Goal: Information Seeking & Learning: Learn about a topic

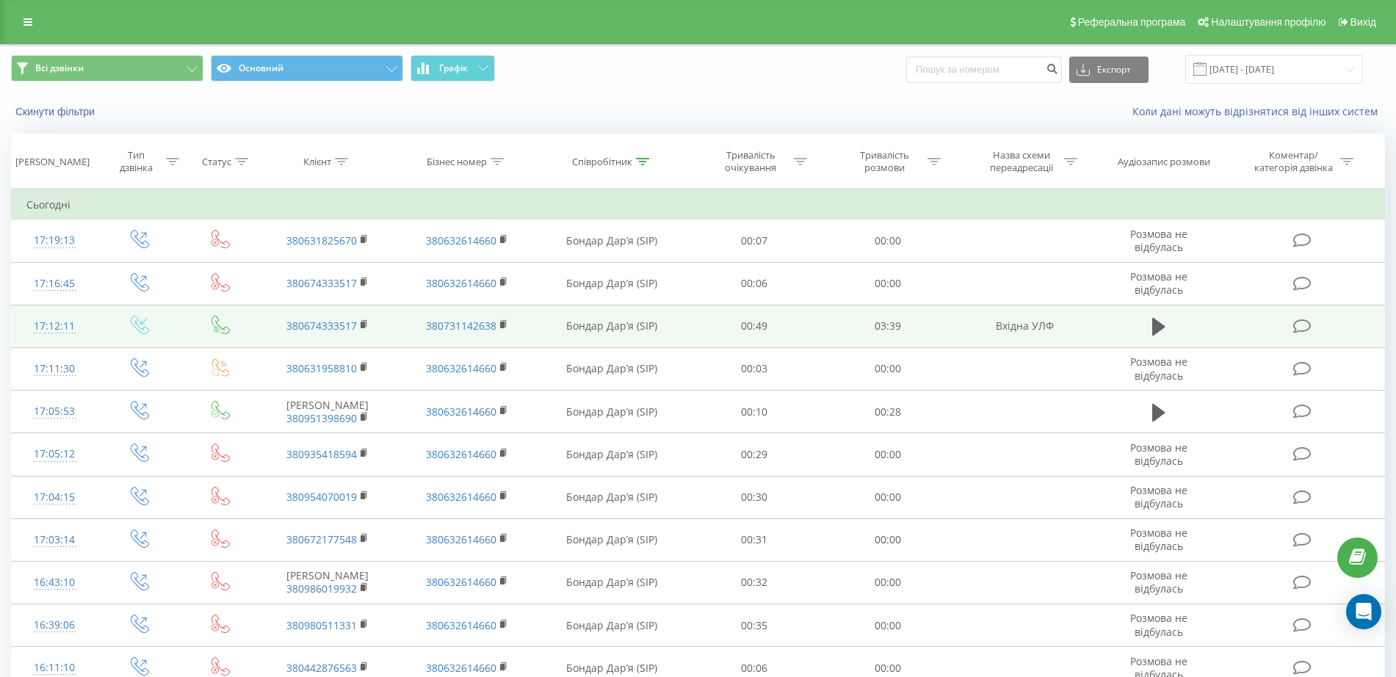
click at [1296, 323] on icon at bounding box center [1302, 326] width 18 height 15
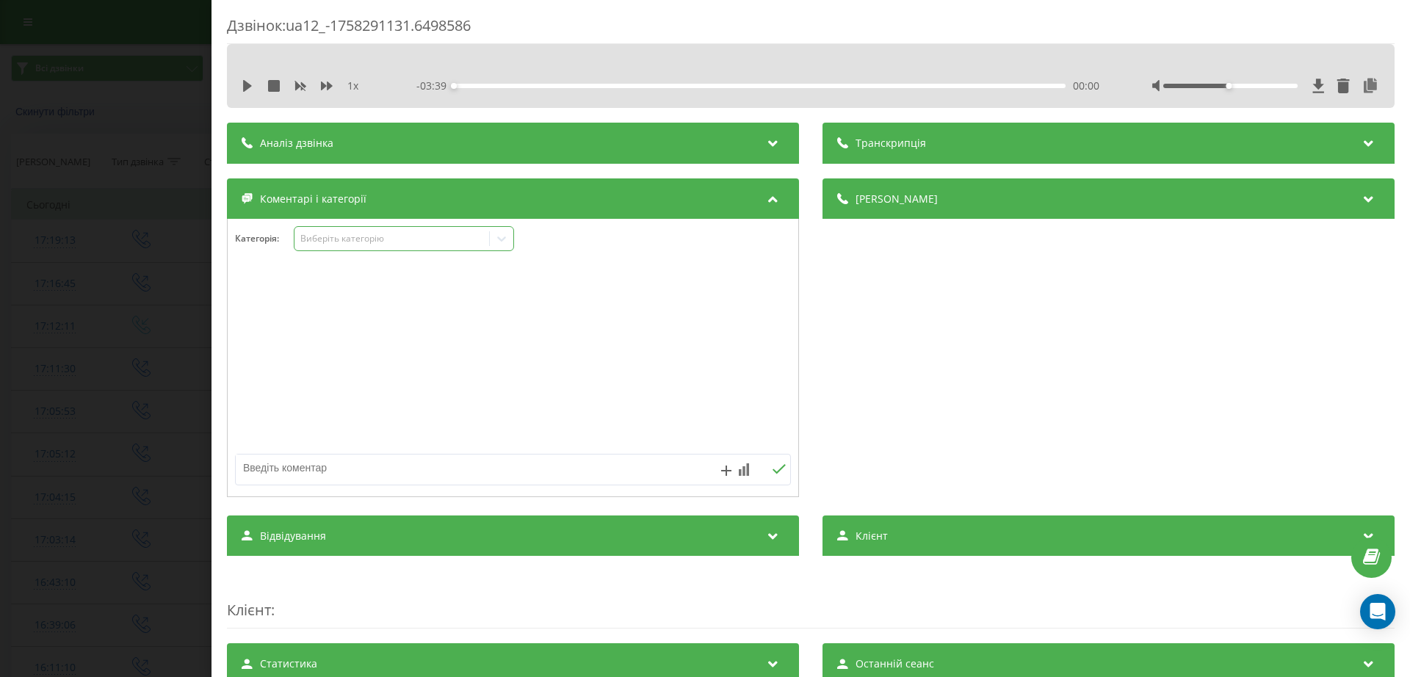
click at [369, 228] on div "Виберіть категорію" at bounding box center [404, 238] width 220 height 25
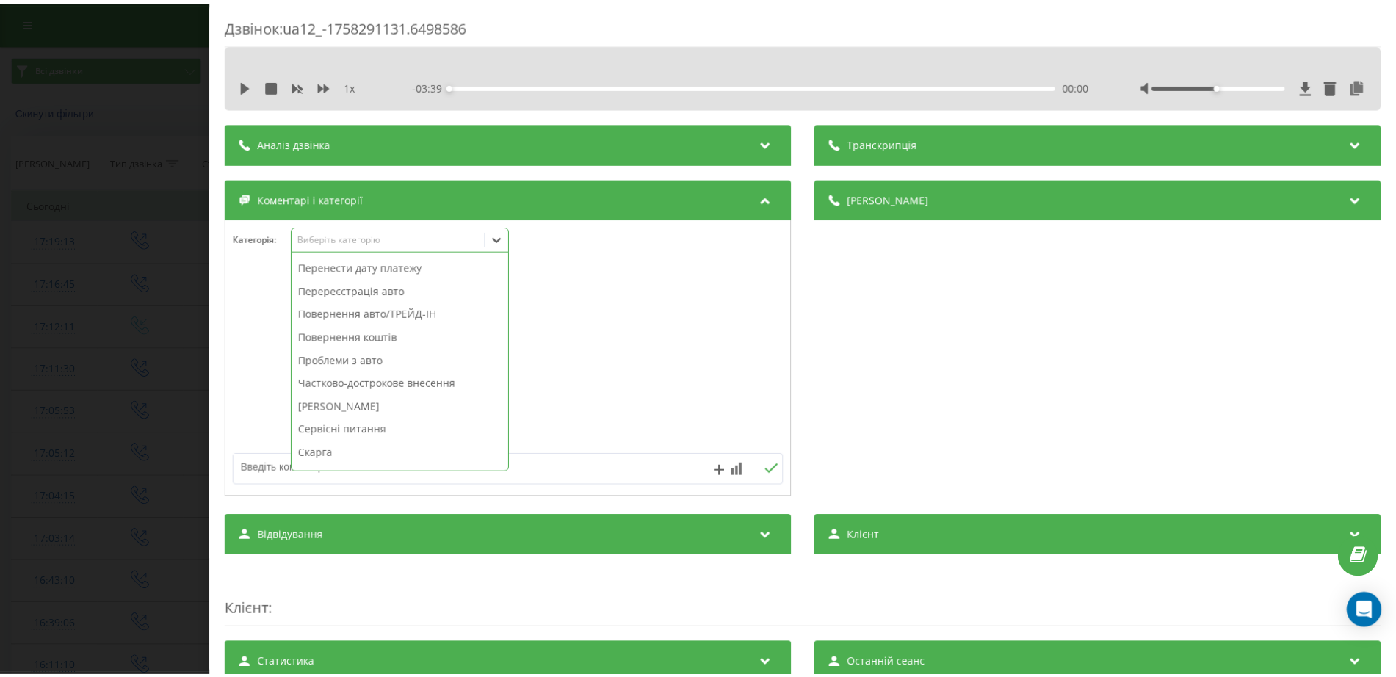
scroll to position [604, 0]
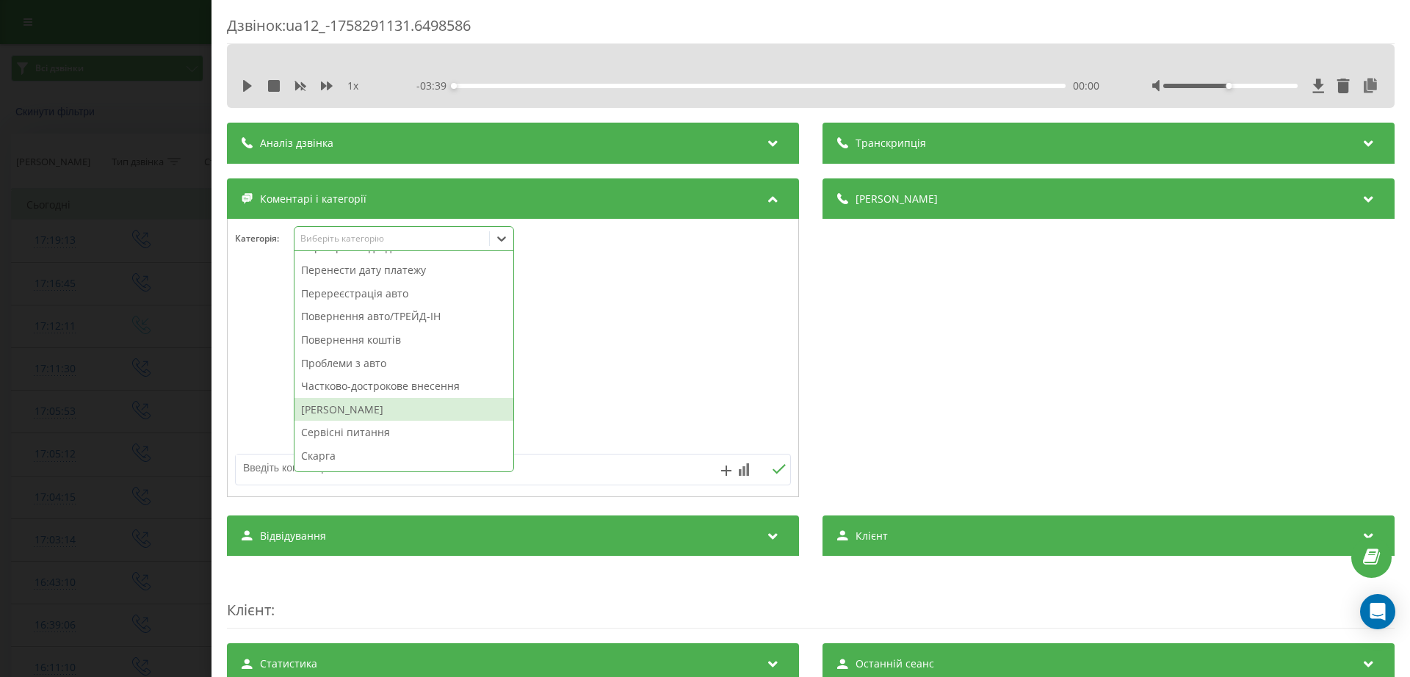
click at [367, 405] on div "Штрафи ПДР" at bounding box center [404, 410] width 219 height 24
click at [37, 414] on div "Дзвінок : ua12_-1758291131.6498586 1 x - 03:39 00:00 00:00 Транскрипція Для AI-…" at bounding box center [705, 338] width 1410 height 677
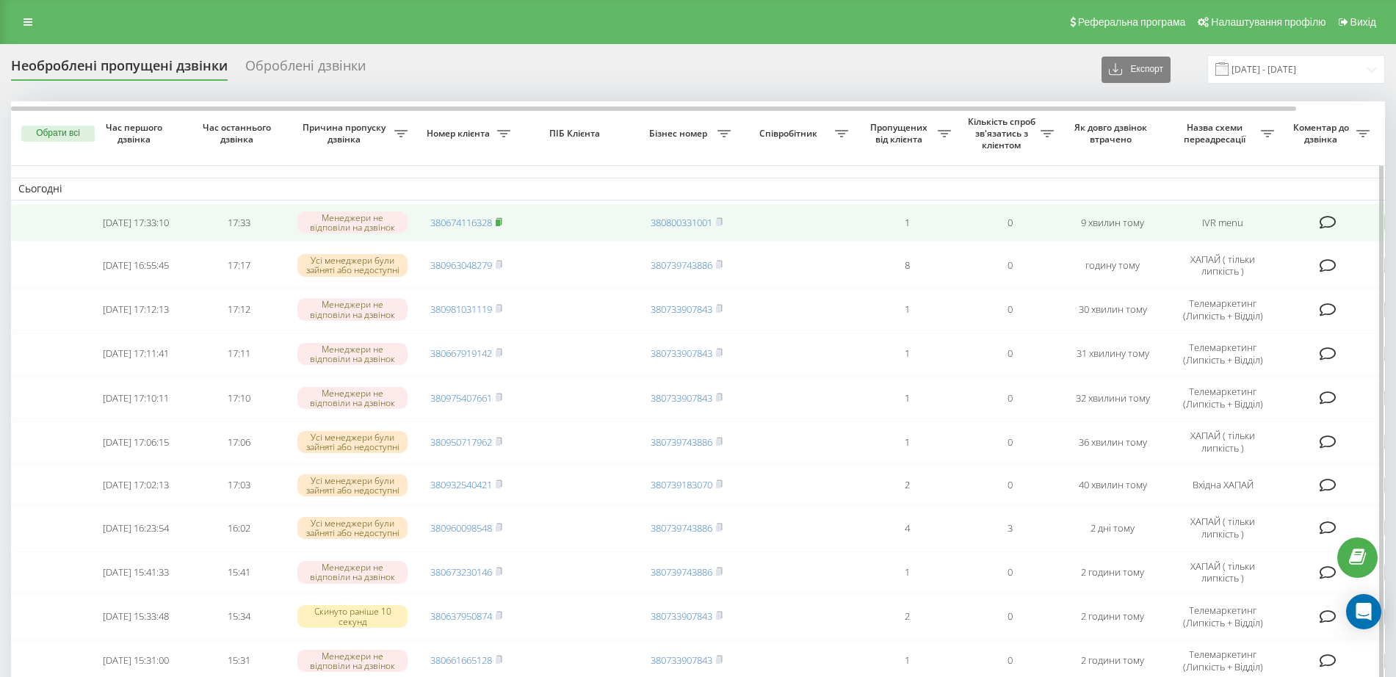
click at [502, 223] on icon at bounding box center [499, 221] width 7 height 9
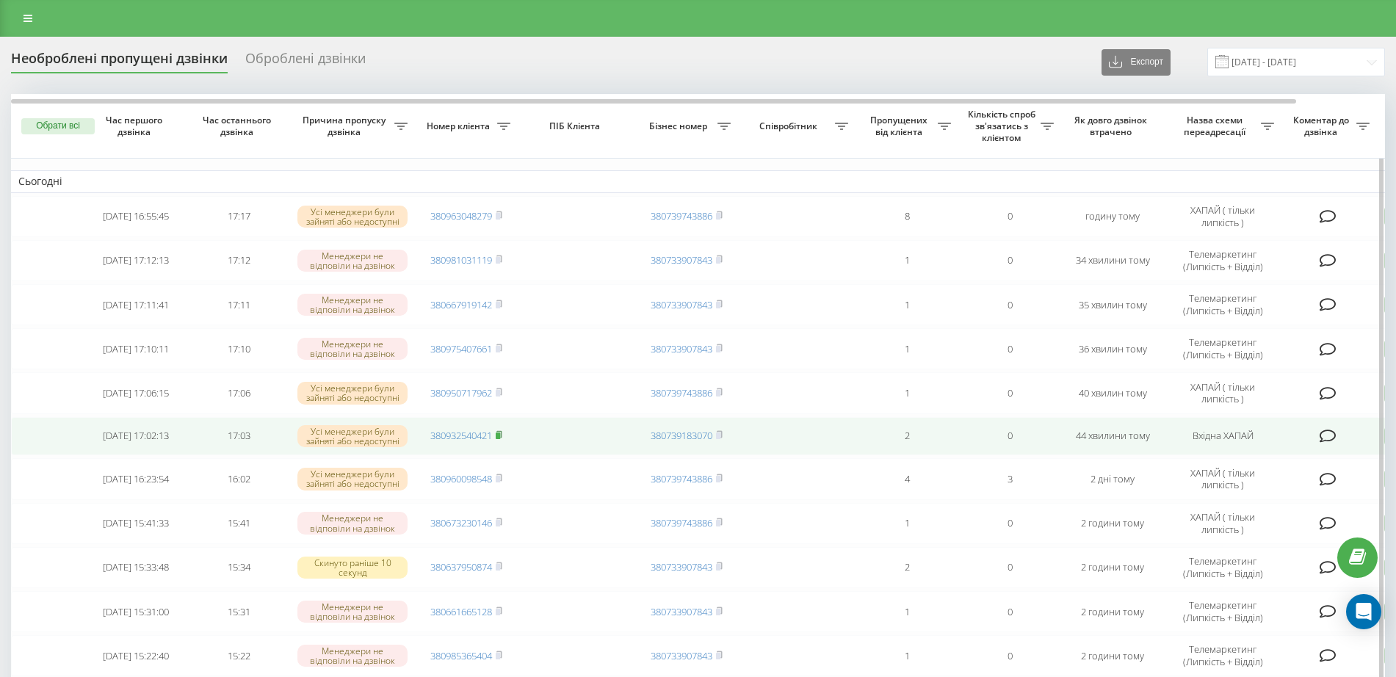
click at [502, 434] on icon at bounding box center [499, 434] width 7 height 9
